Goal: Navigation & Orientation: Find specific page/section

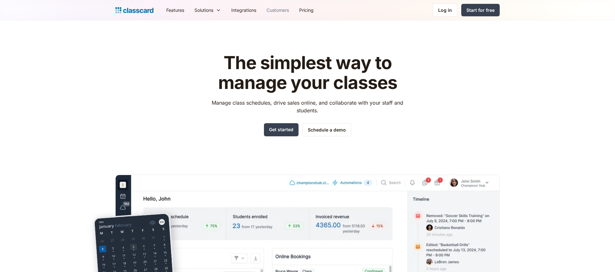
click at [274, 13] on link "Customers" at bounding box center [277, 10] width 33 height 14
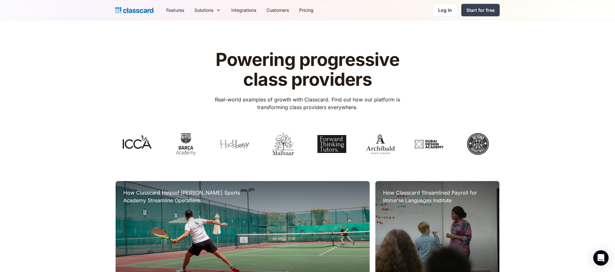
click at [129, 6] on img "home" at bounding box center [134, 10] width 38 height 9
